Goal: Task Accomplishment & Management: Manage account settings

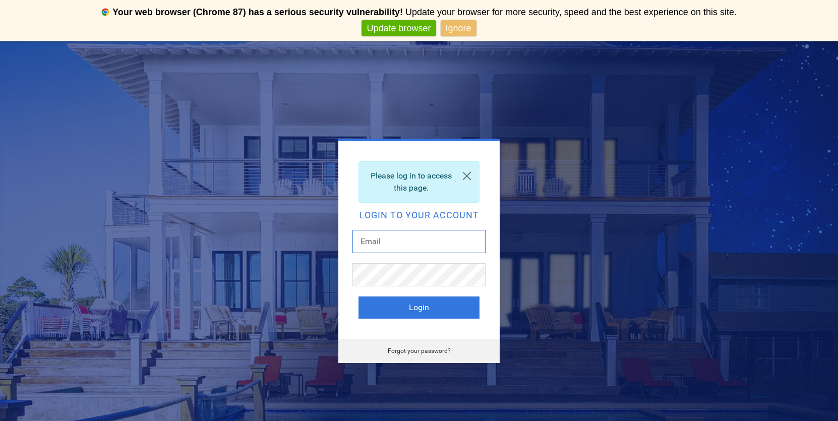
click at [386, 241] on input "text" at bounding box center [418, 241] width 133 height 23
type input "[EMAIL_ADDRESS][DOMAIN_NAME]"
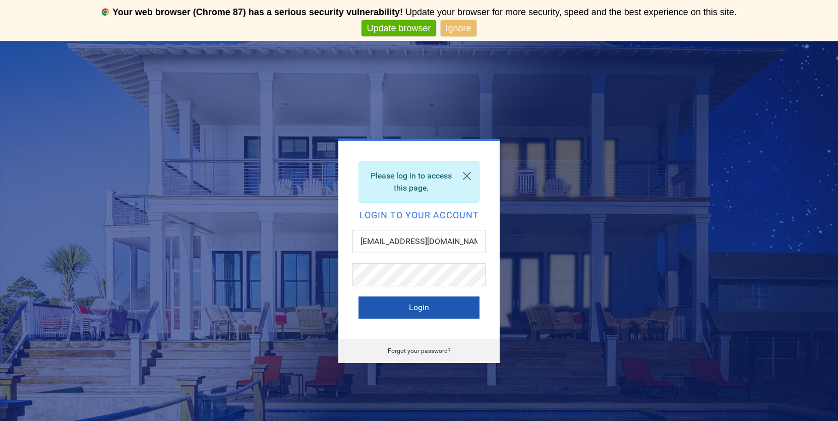
click at [416, 309] on button "Login" at bounding box center [419, 307] width 121 height 22
